Goal: Information Seeking & Learning: Learn about a topic

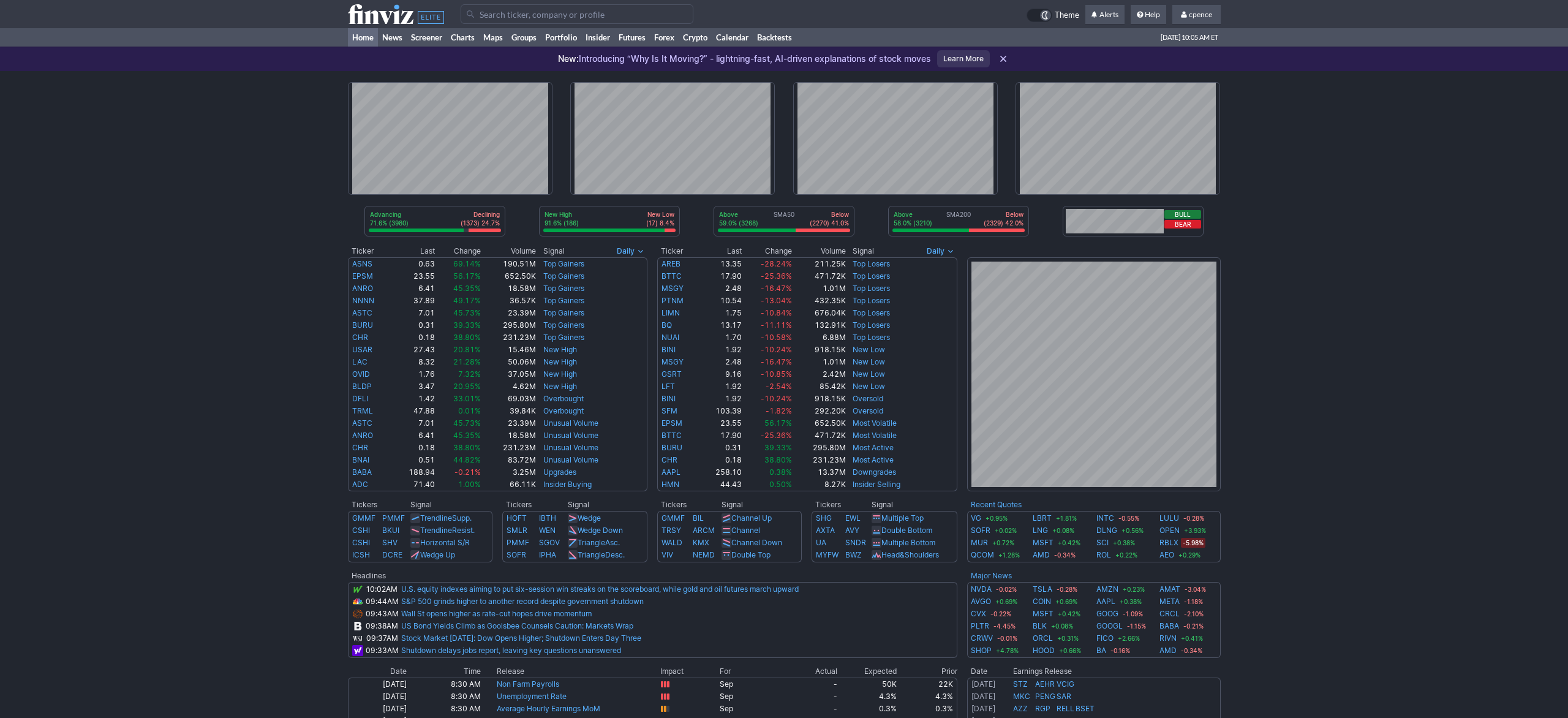
scroll to position [346, 0]
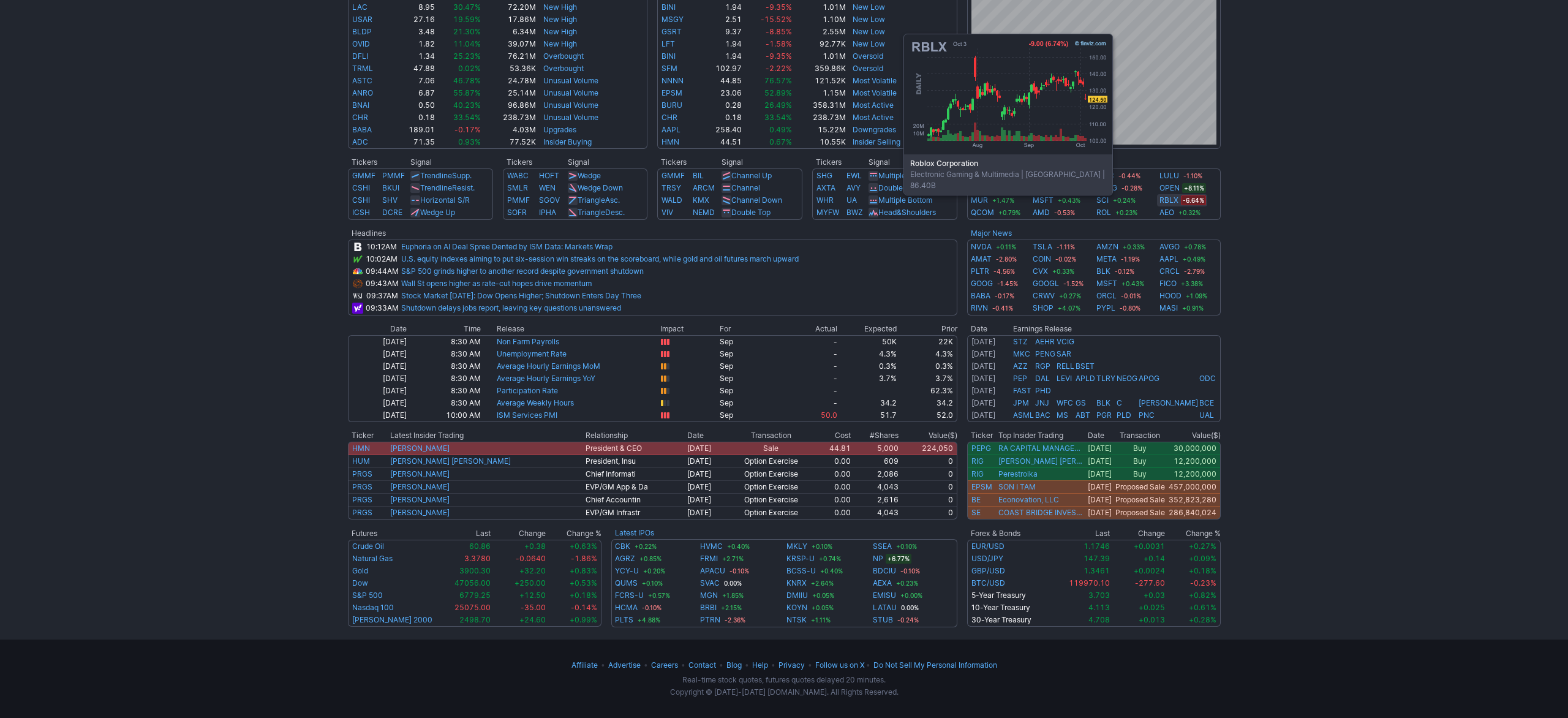
click at [1166, 198] on link "RBLX" at bounding box center [1169, 200] width 19 height 12
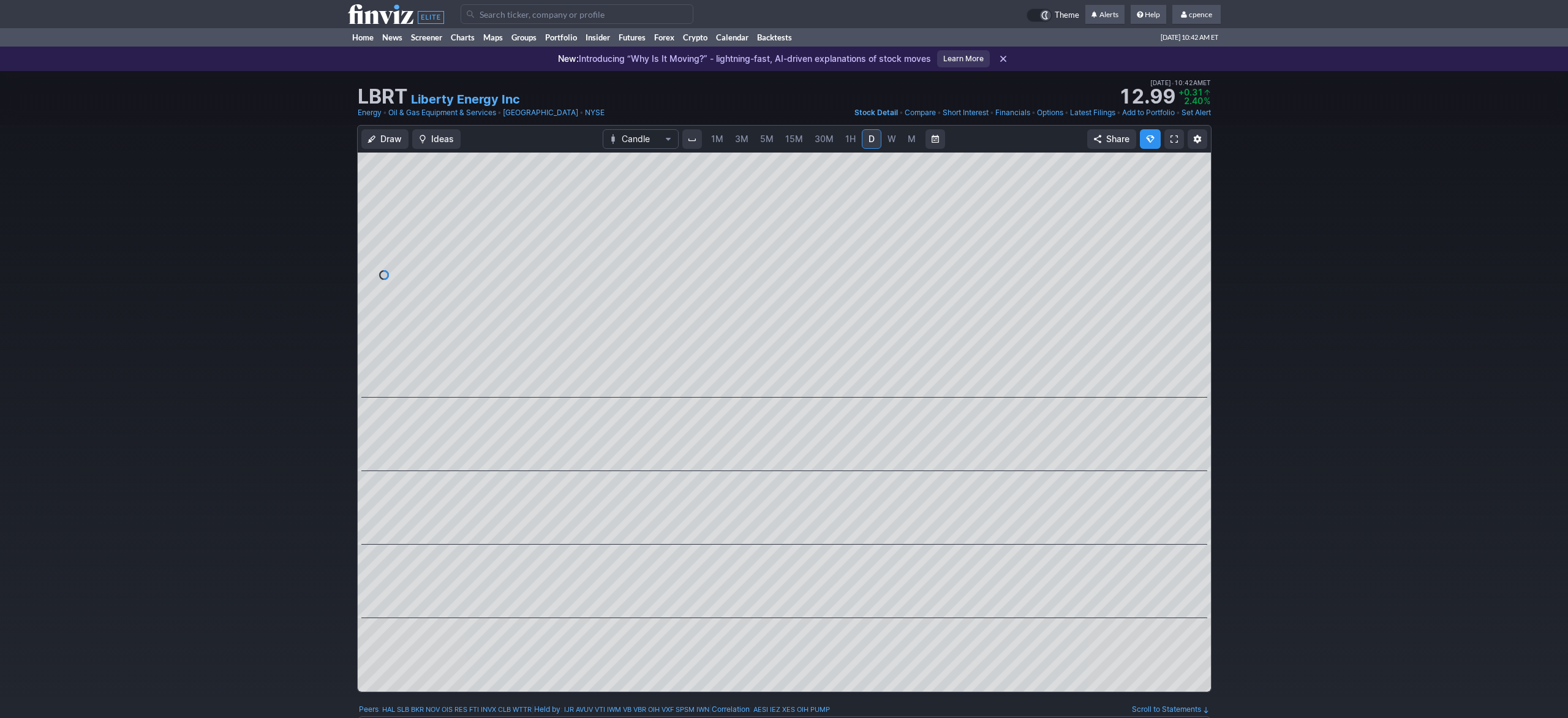
click at [617, 9] on input "Search" at bounding box center [577, 14] width 233 height 20
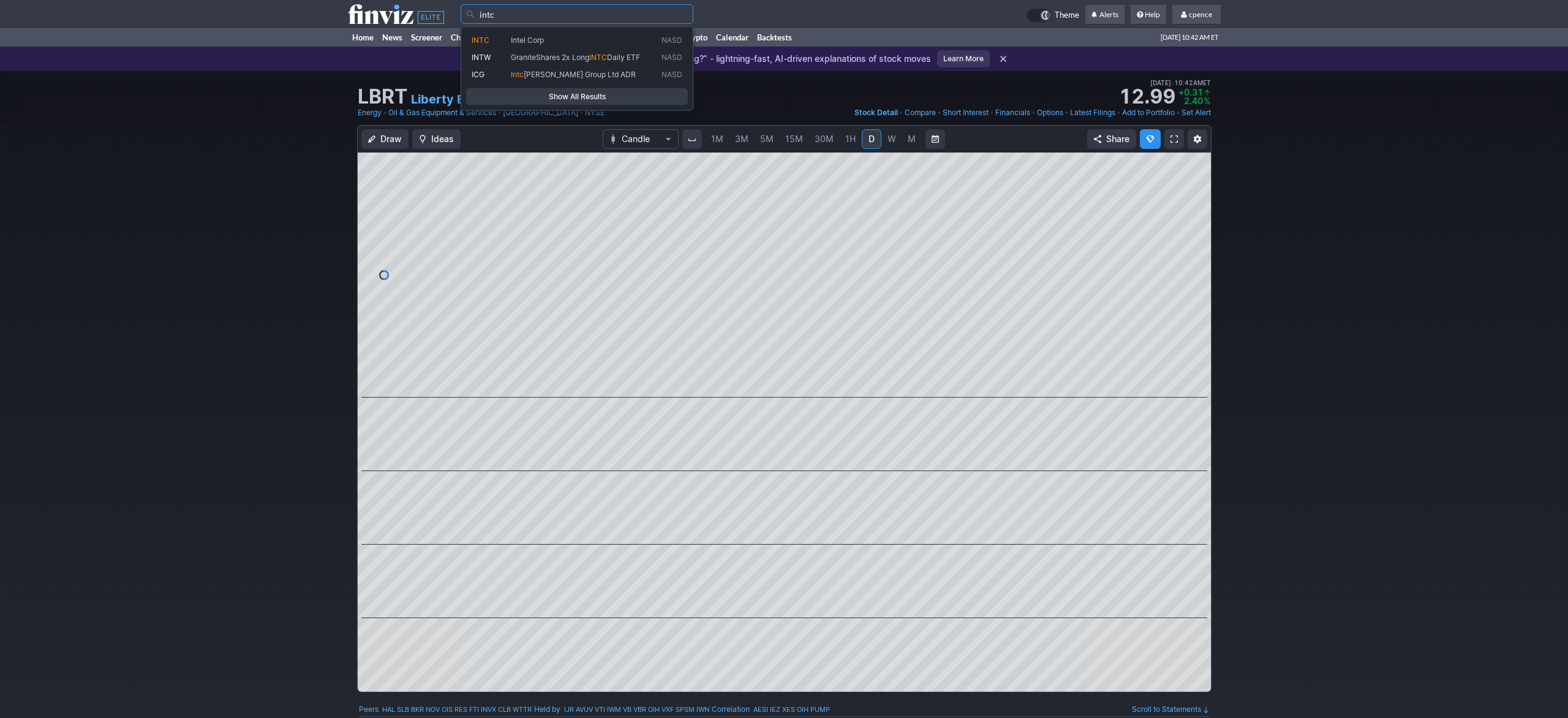
type input "intc"
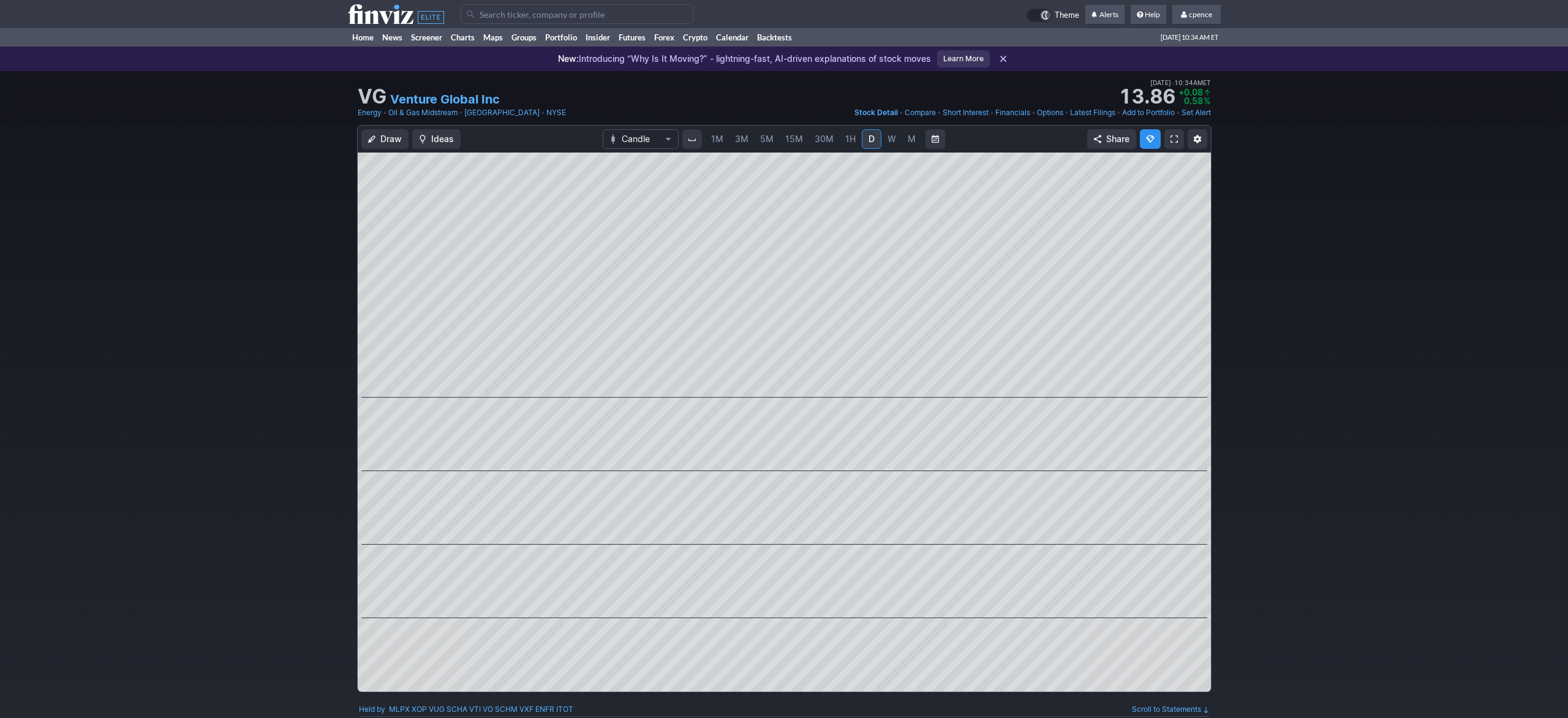
click at [564, 15] on input "Search" at bounding box center [577, 14] width 233 height 20
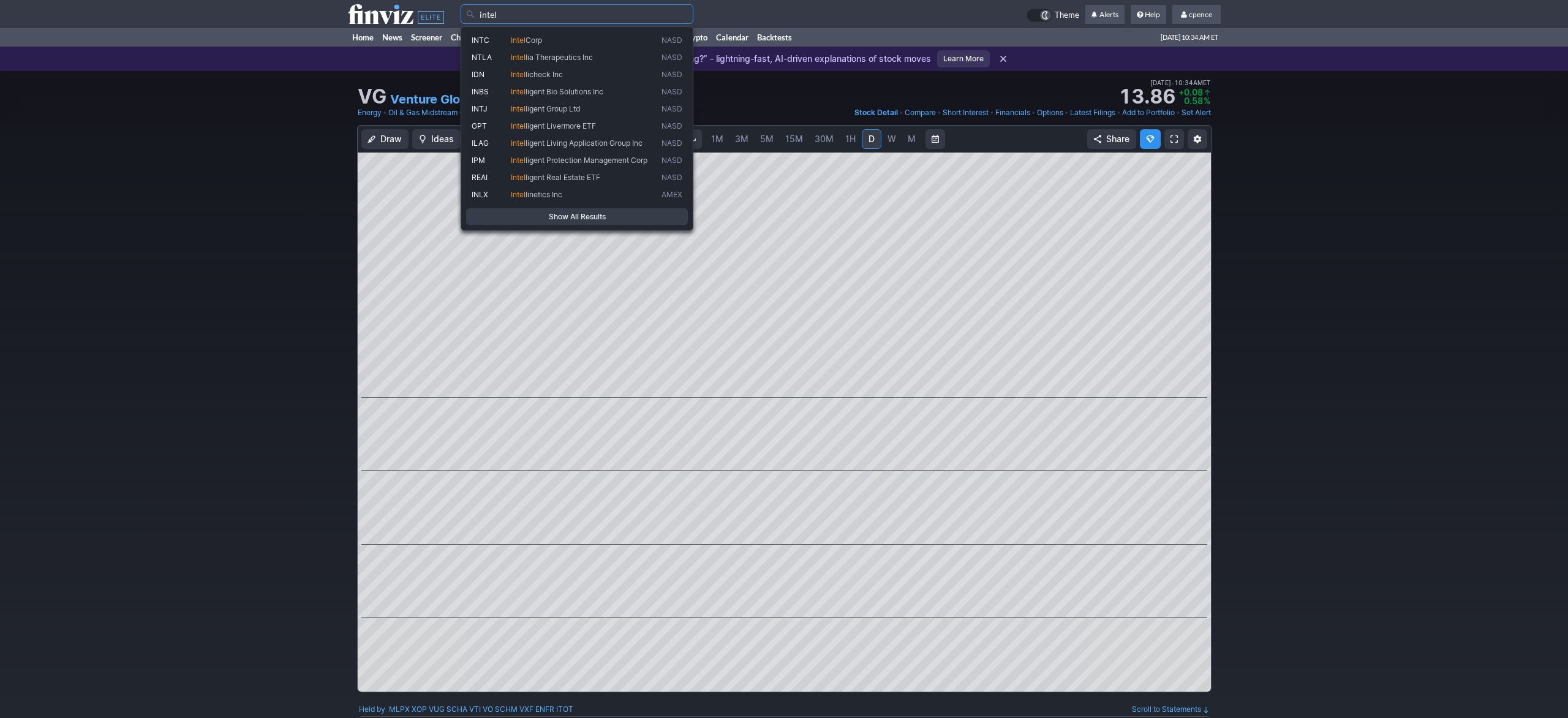
click at [519, 41] on span "Intel" at bounding box center [518, 39] width 15 height 9
type input "INTC"
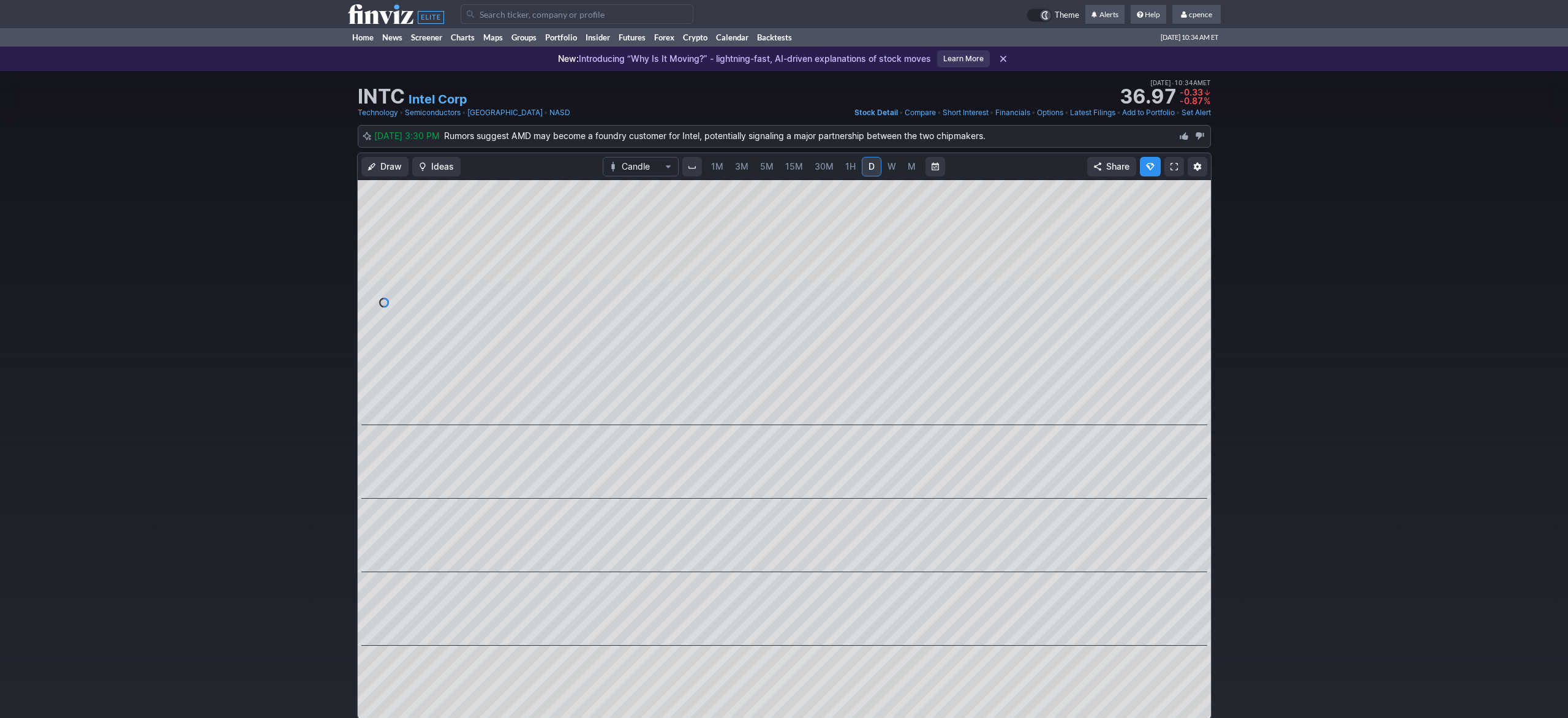
click at [582, 20] on input "Search" at bounding box center [577, 14] width 233 height 20
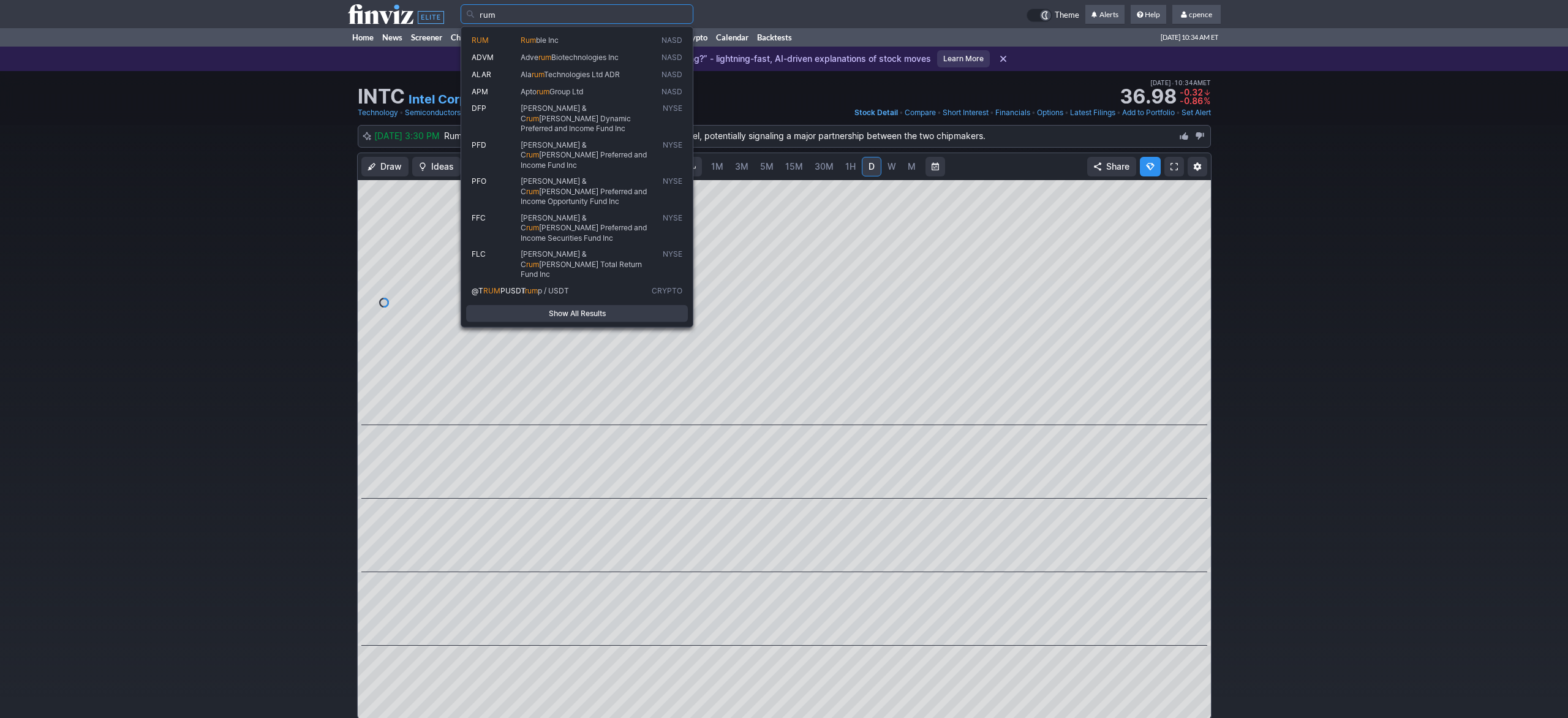
click at [532, 45] on span "Rum ble Inc" at bounding box center [584, 40] width 131 height 11
type input "RUM"
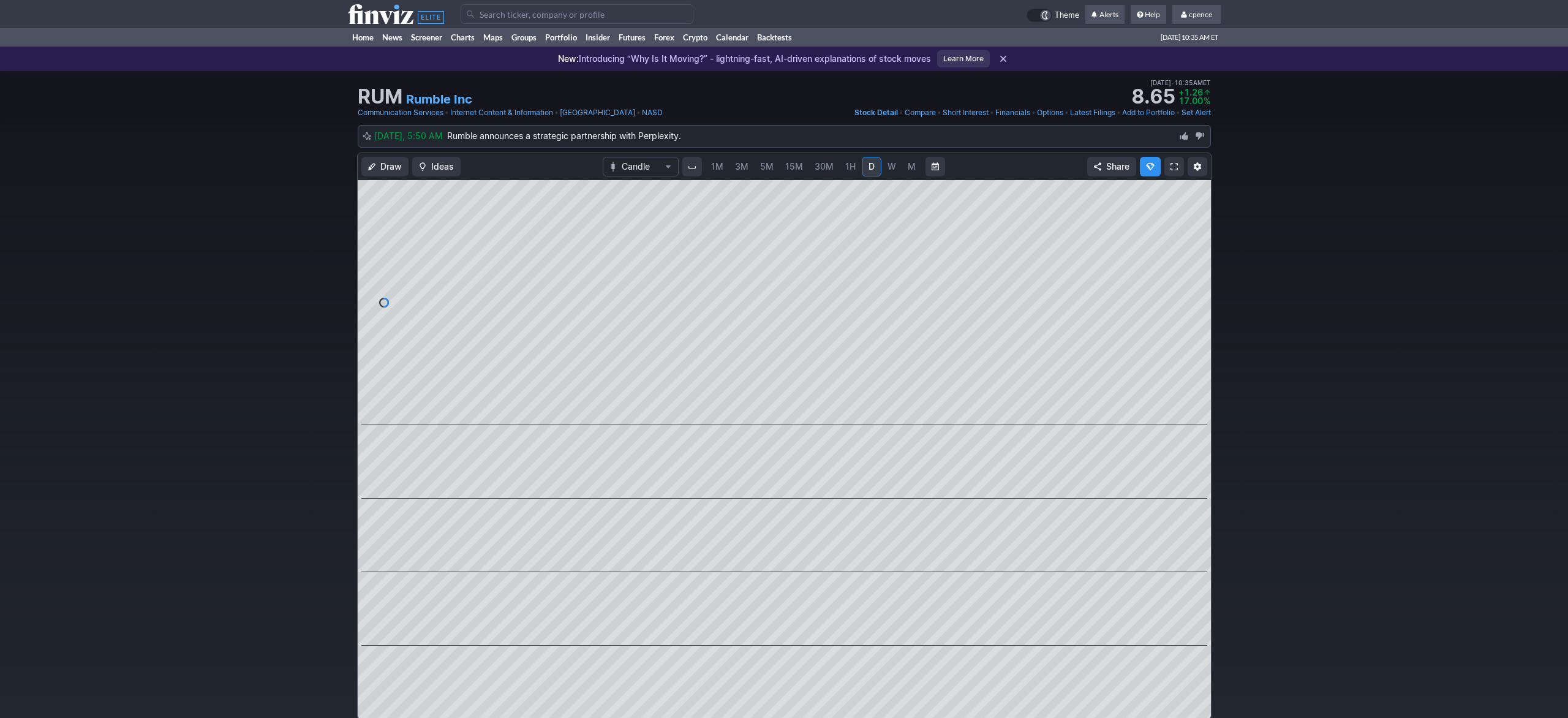
click at [542, 8] on input "Search" at bounding box center [577, 14] width 233 height 20
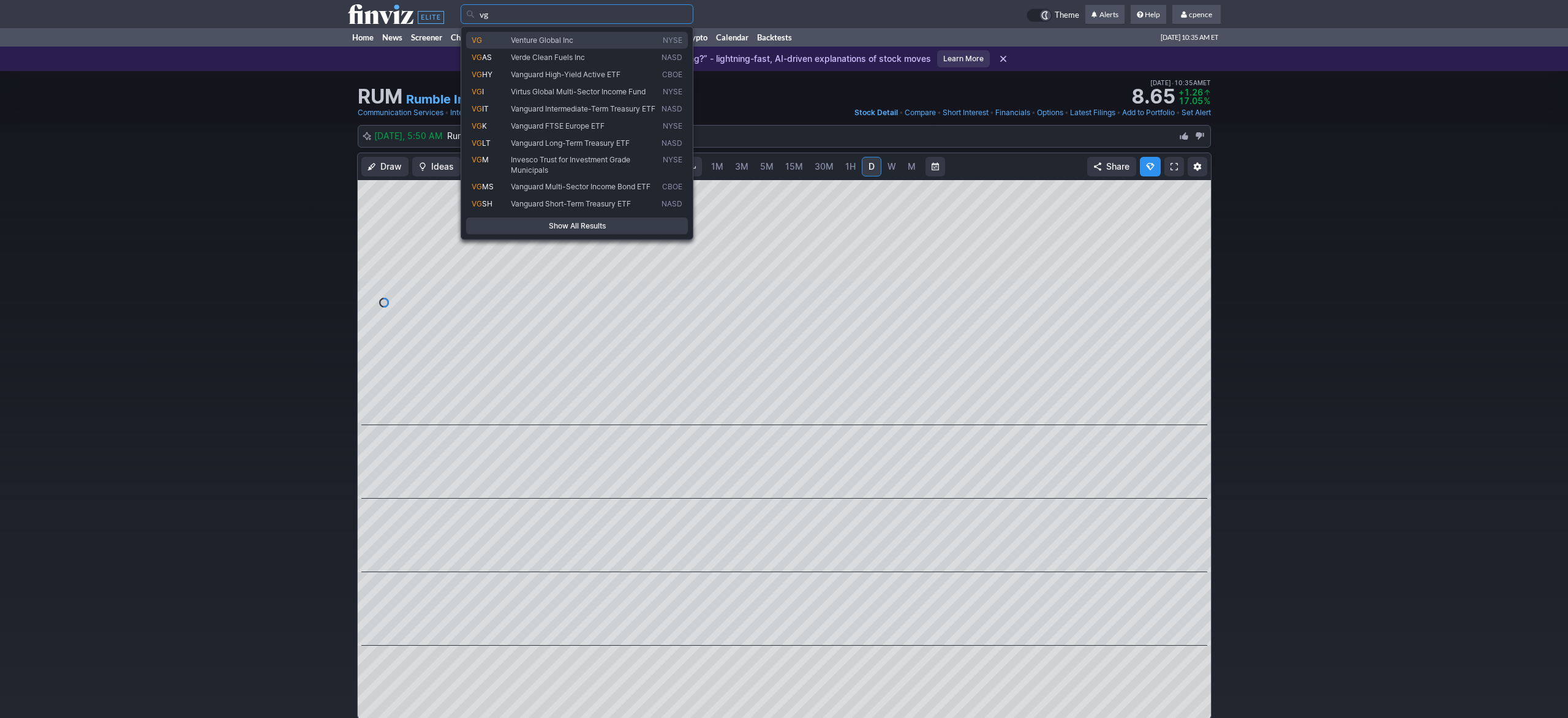
click at [531, 43] on span "Venture Global Inc" at bounding box center [543, 39] width 63 height 9
type input "VG"
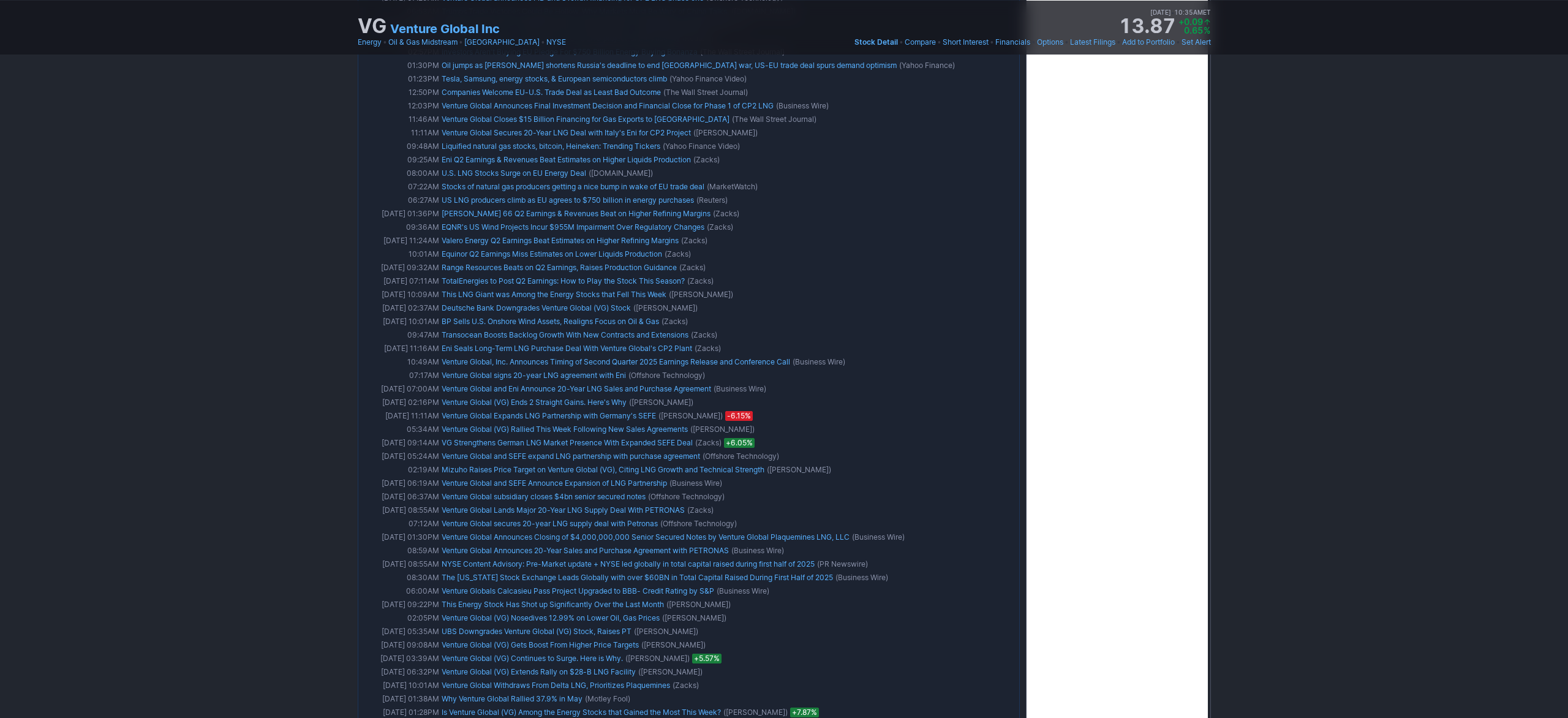
scroll to position [1737, 0]
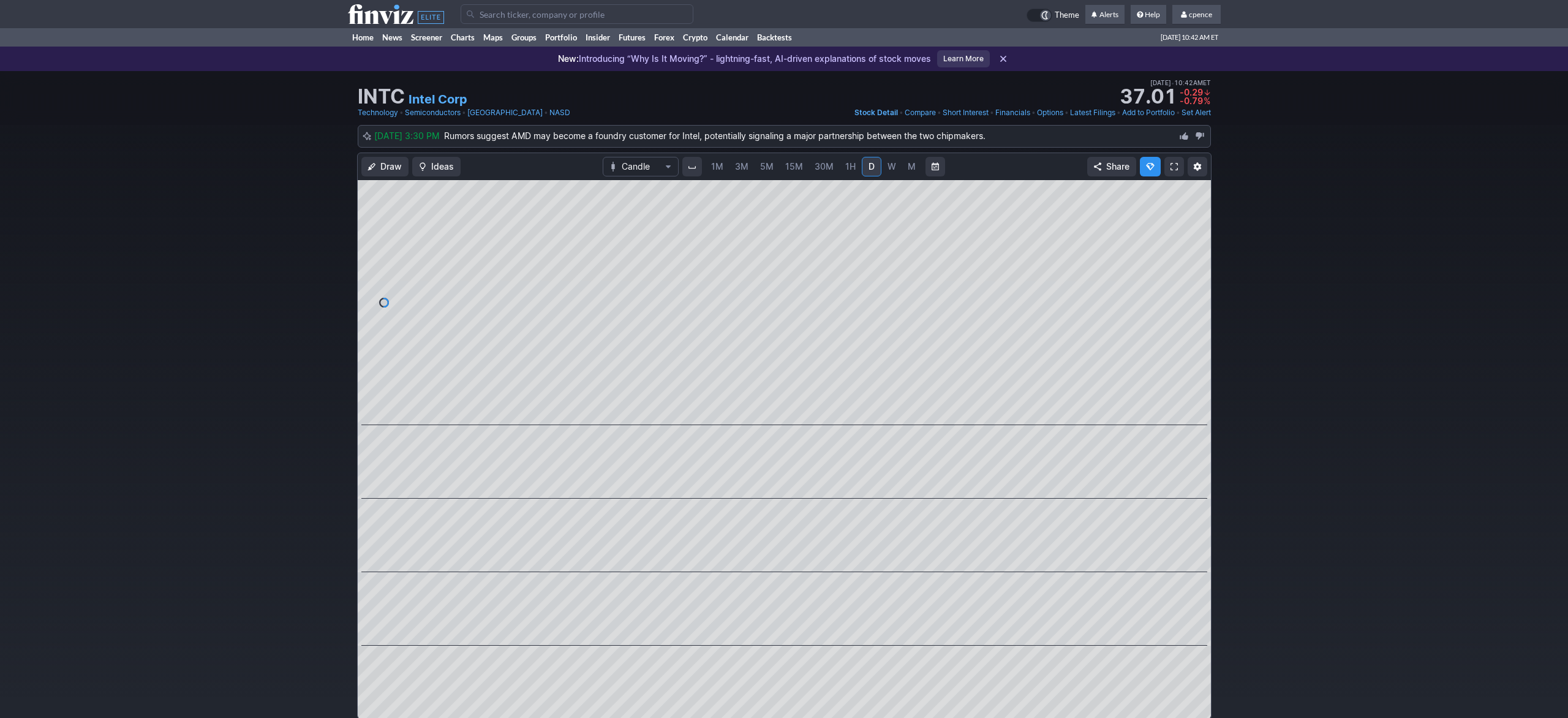
click at [855, 157] on link "1H" at bounding box center [850, 167] width 21 height 20
click at [608, 13] on input "Search" at bounding box center [577, 14] width 233 height 20
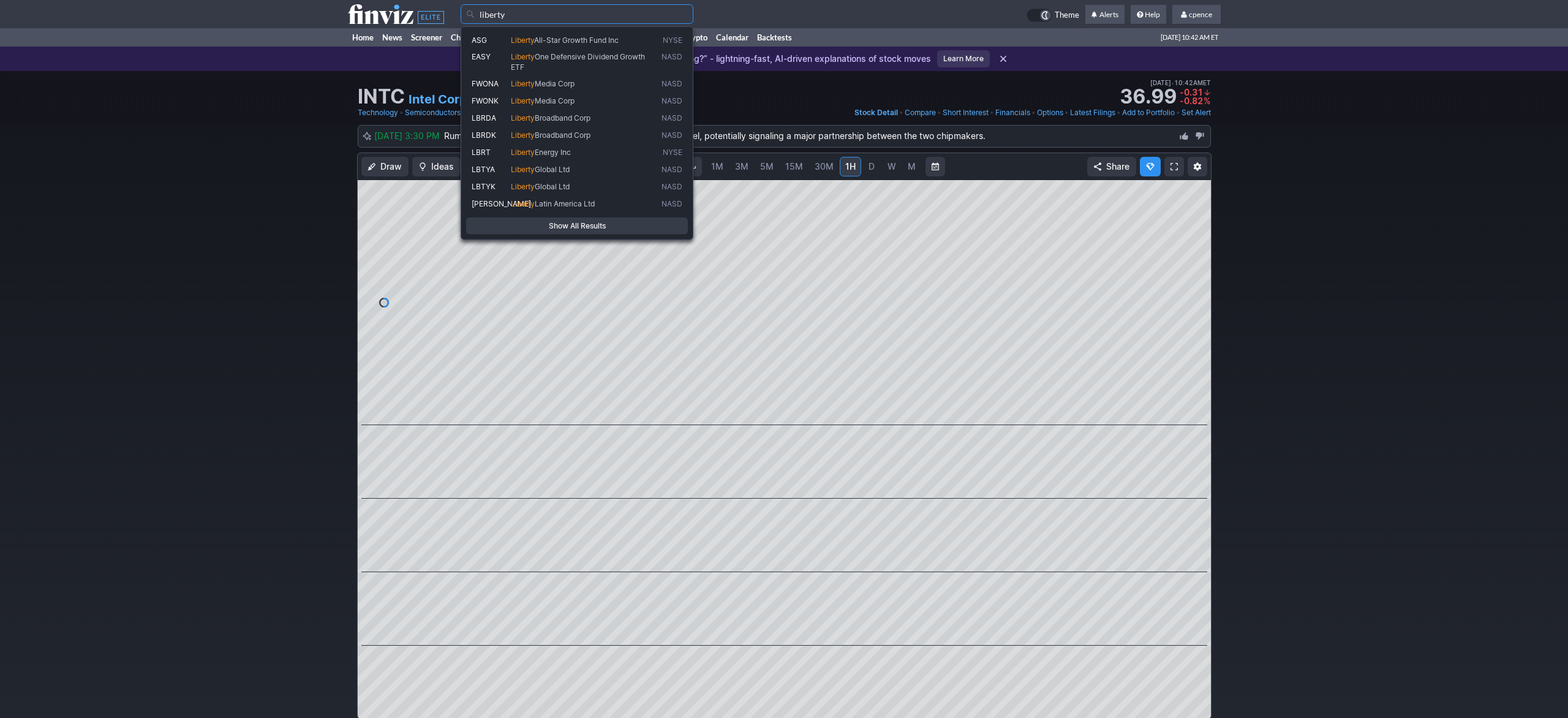
click at [575, 156] on span "Liberty Energy Inc" at bounding box center [584, 152] width 151 height 10
type input "LBRT"
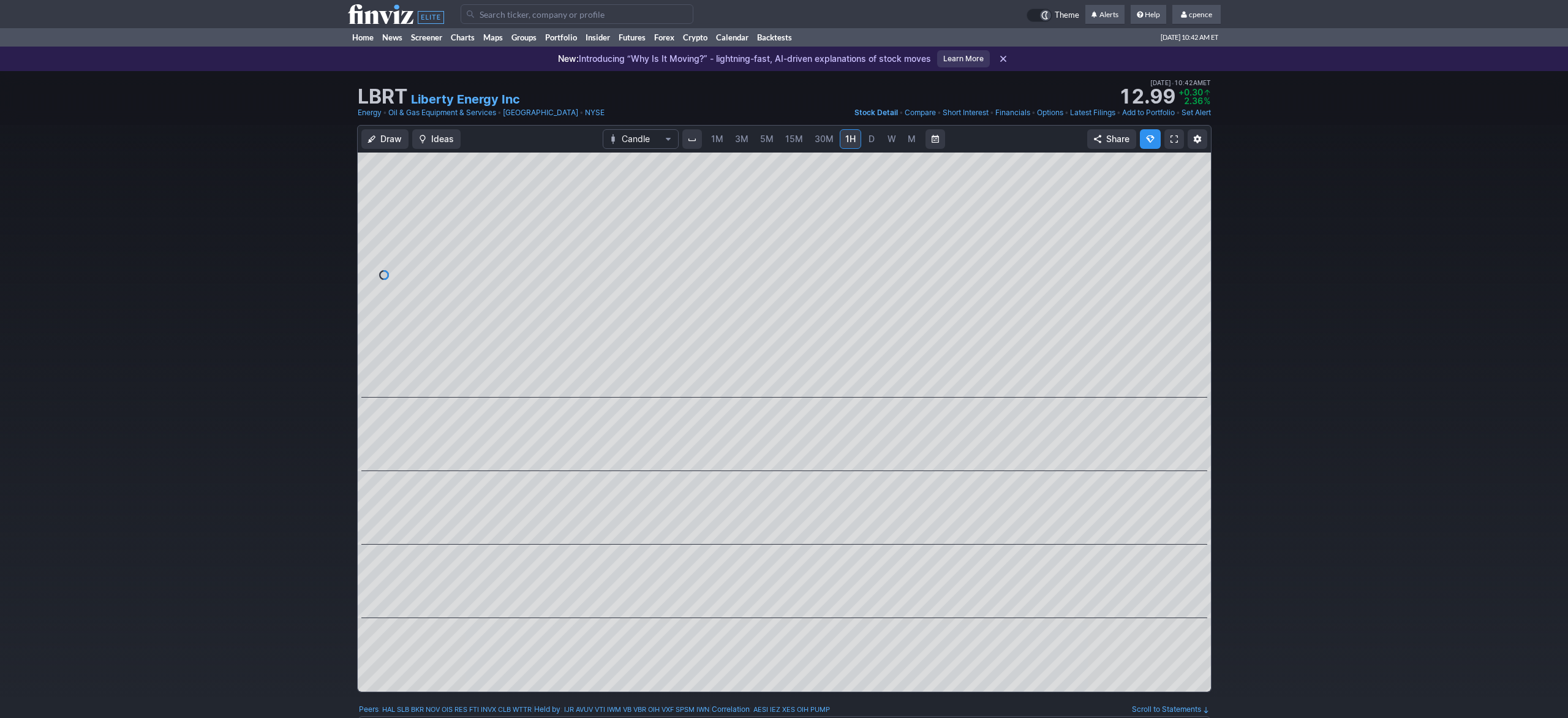
click at [868, 138] on span "D" at bounding box center [872, 139] width 9 height 12
drag, startPoint x: 1382, startPoint y: 199, endPoint x: 1369, endPoint y: 7, distance: 192.4
click at [1382, 198] on div "Draw Ideas Candle 1M 3M 5M 15M 30M 1H D W M Share" at bounding box center [784, 414] width 1568 height 577
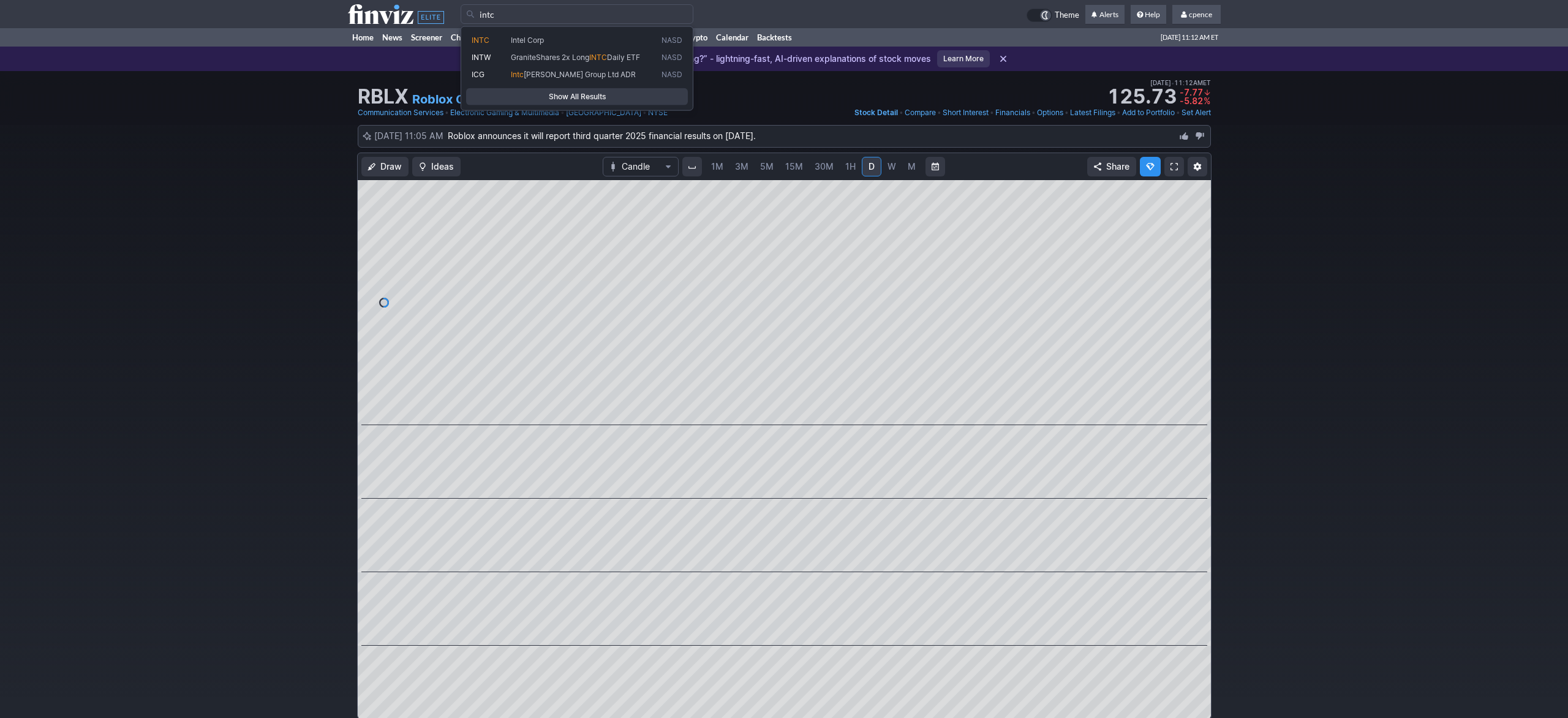
type input "intc"
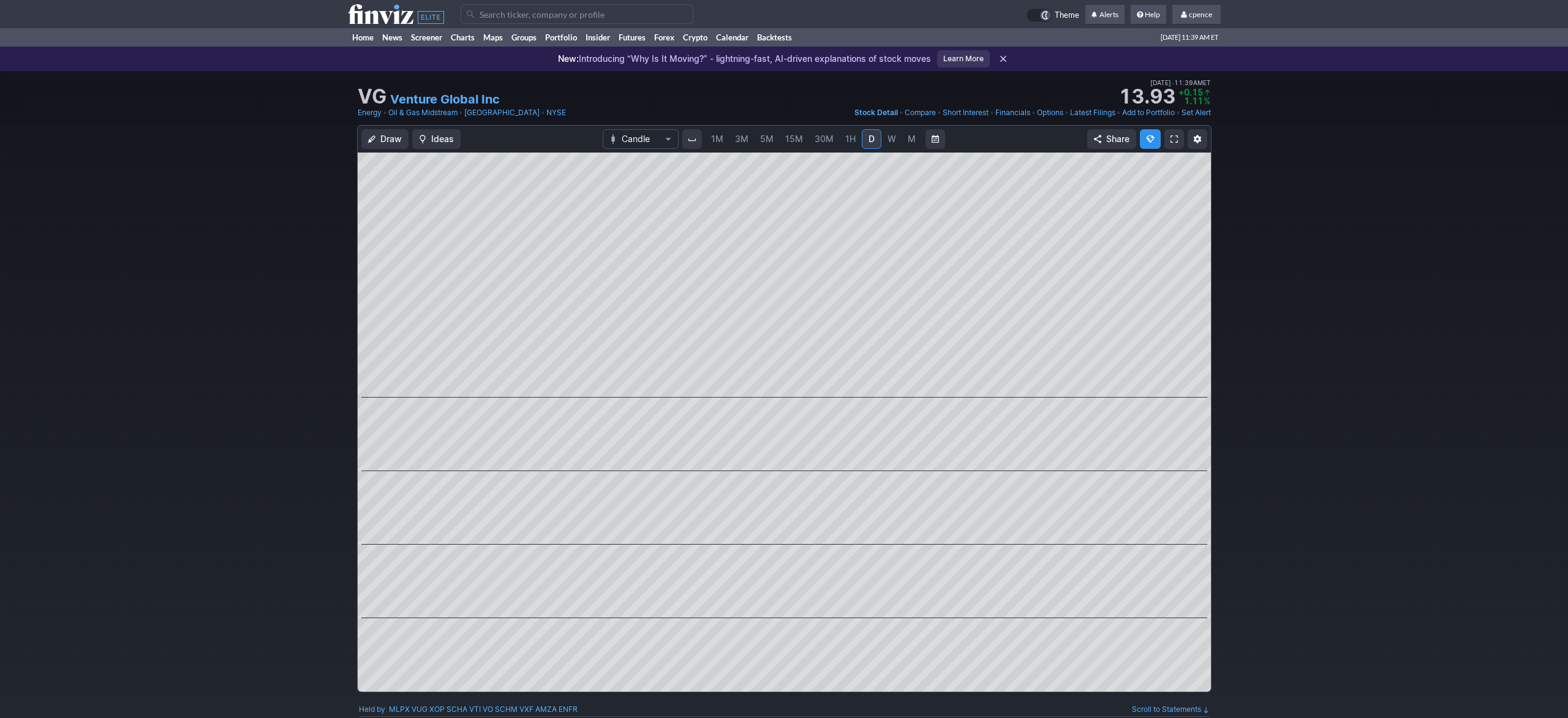
click at [387, 7] on icon at bounding box center [395, 14] width 96 height 20
